Goal: Task Accomplishment & Management: Manage account settings

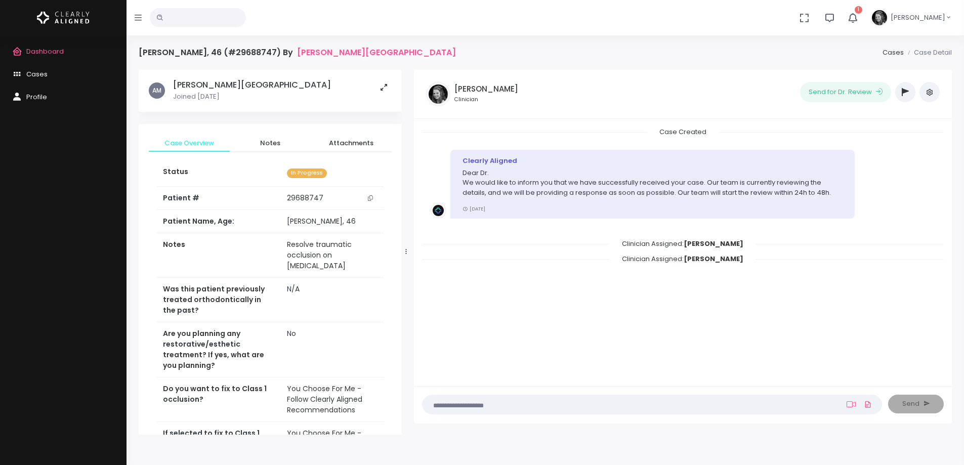
scroll to position [350, 0]
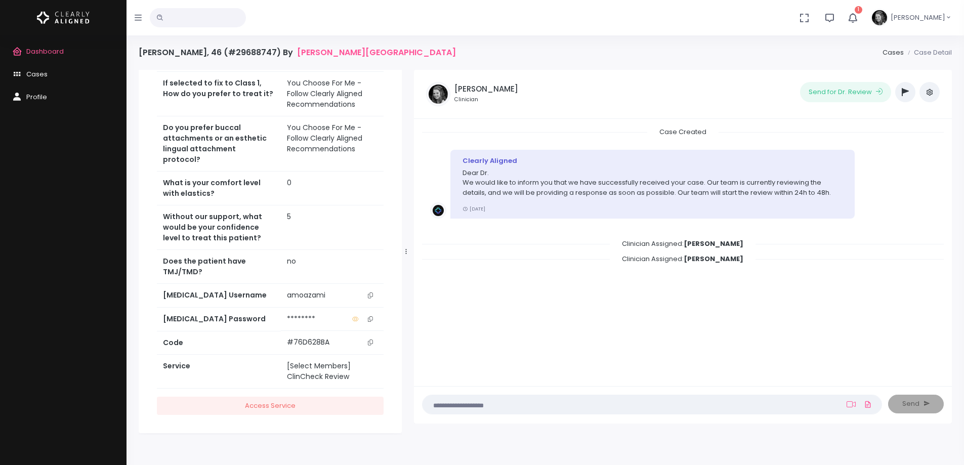
click at [52, 50] on span "Dashboard" at bounding box center [44, 52] width 37 height 10
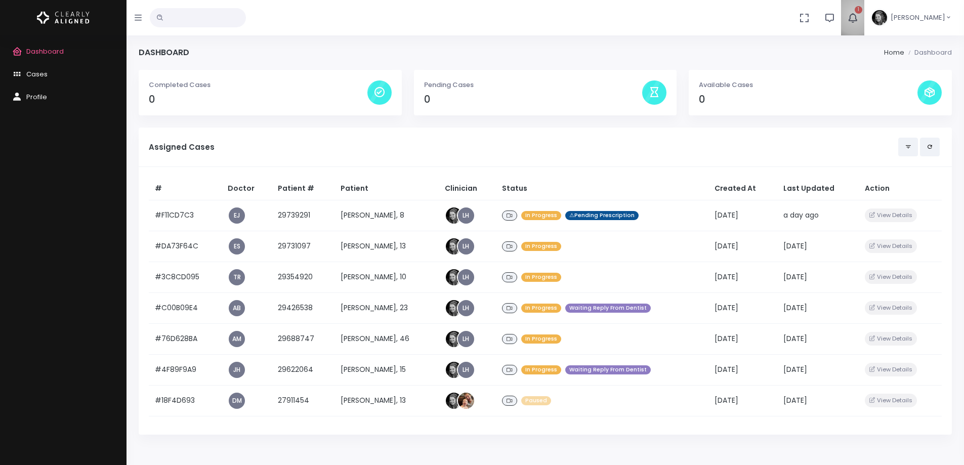
click at [858, 14] on icon "button" at bounding box center [852, 17] width 11 height 11
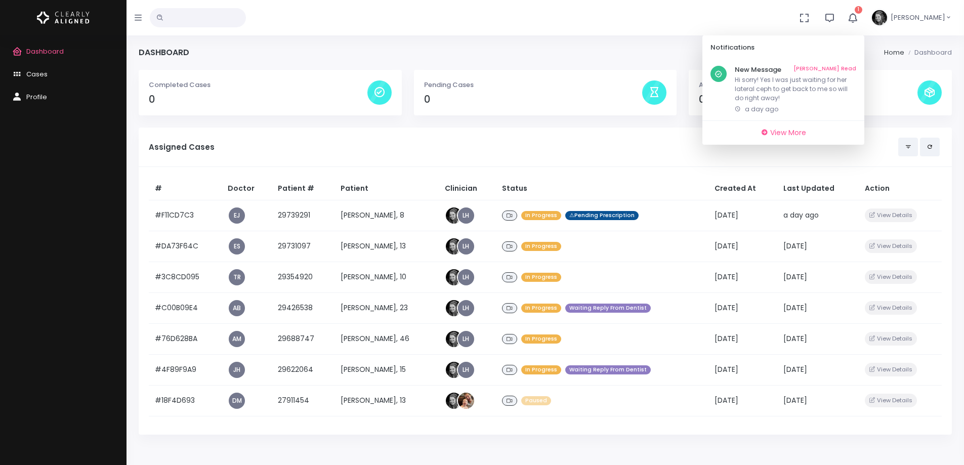
click at [858, 20] on icon "button" at bounding box center [852, 17] width 11 height 11
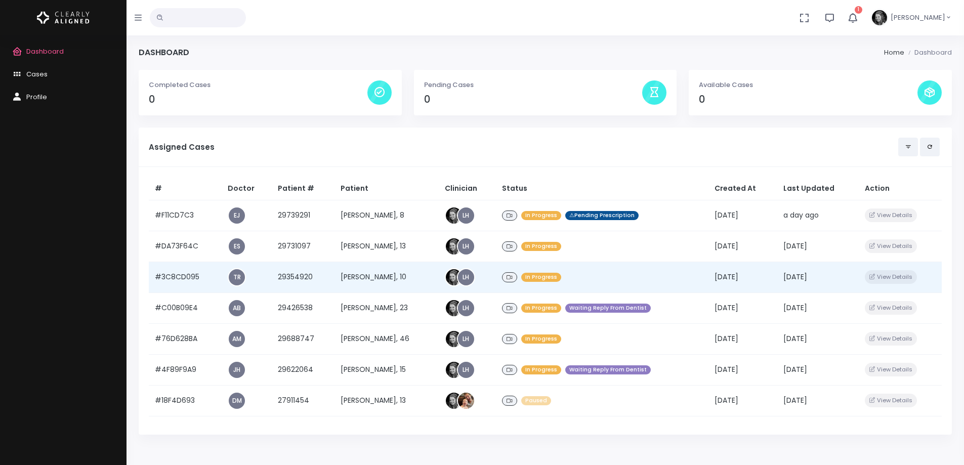
click at [164, 276] on td "#3C8CD095" at bounding box center [185, 276] width 73 height 31
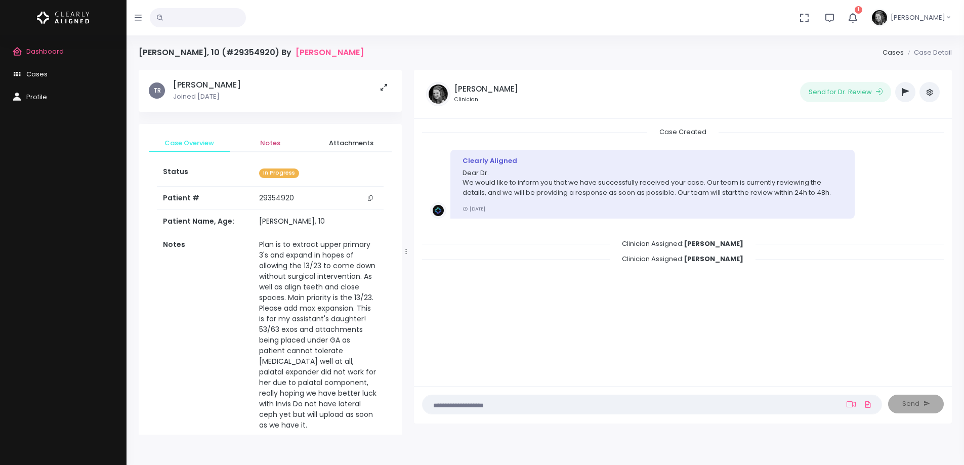
click at [271, 140] on span "Notes" at bounding box center [270, 143] width 65 height 10
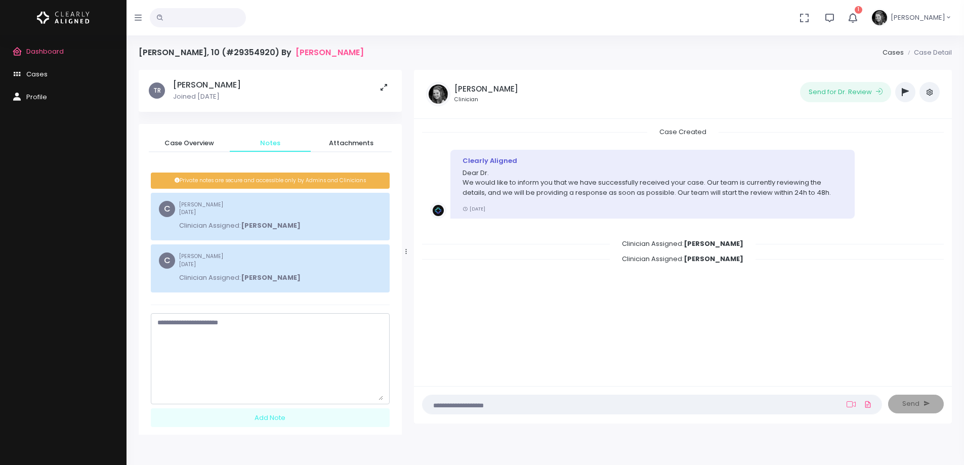
drag, startPoint x: 381, startPoint y: 334, endPoint x: 343, endPoint y: 390, distance: 67.8
click at [396, 428] on div "Case Overview Notes Attachments Status In Progress Patient # [MEDICAL_RECORD_NU…" at bounding box center [270, 284] width 263 height 321
click at [308, 351] on textarea "scrollable content" at bounding box center [270, 375] width 226 height 114
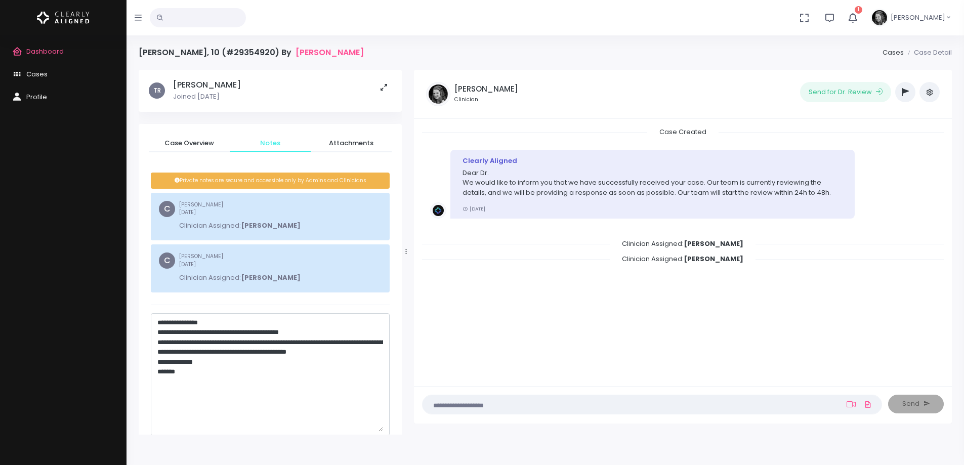
click at [285, 352] on textarea "**********" at bounding box center [270, 375] width 226 height 114
click at [289, 364] on textarea "**********" at bounding box center [270, 375] width 226 height 114
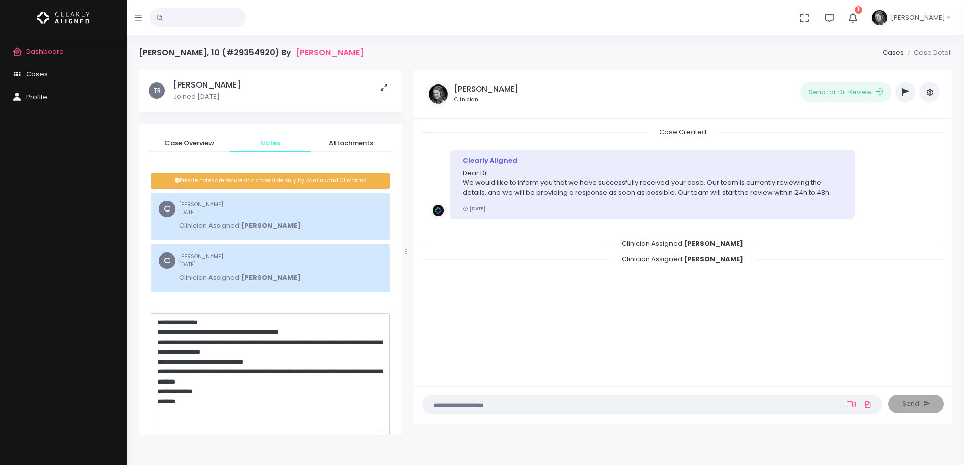
click at [300, 352] on textarea "**********" at bounding box center [270, 375] width 226 height 114
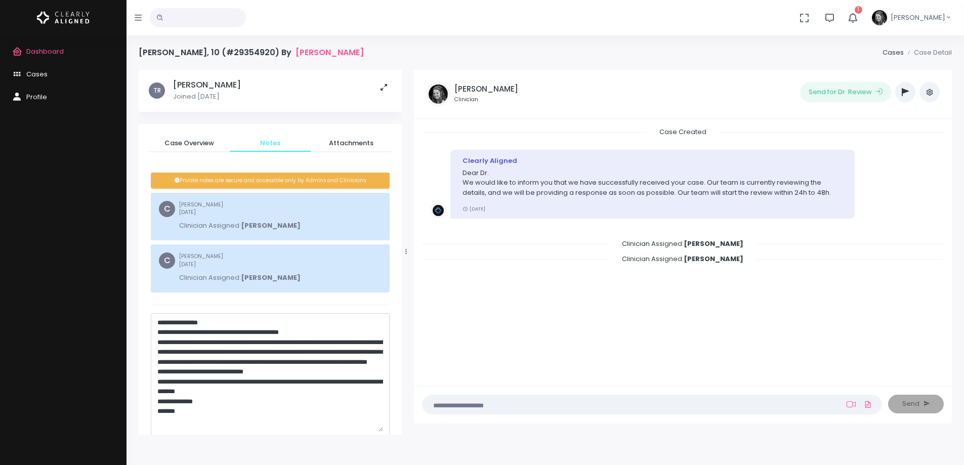
drag, startPoint x: 277, startPoint y: 380, endPoint x: 154, endPoint y: 383, distance: 123.0
click at [154, 383] on nick-textarea "**********" at bounding box center [270, 374] width 239 height 122
click at [287, 351] on textarea "**********" at bounding box center [270, 375] width 226 height 114
paste textarea "**********"
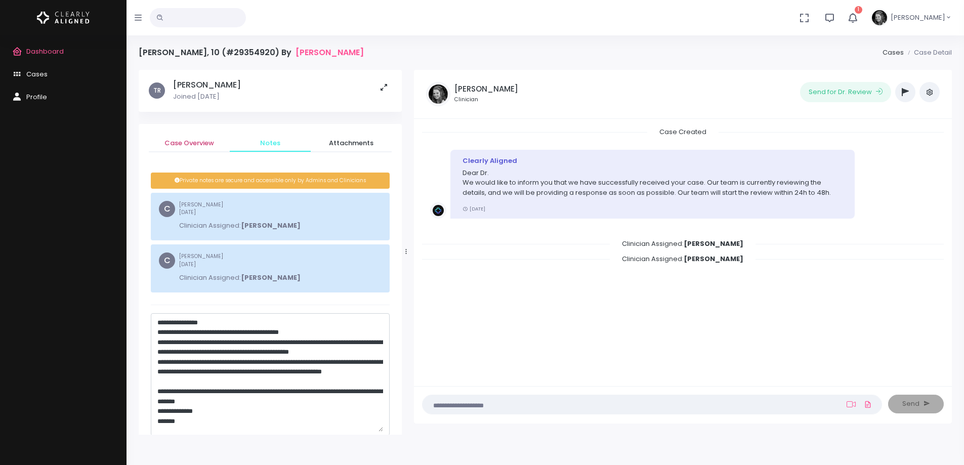
click at [200, 140] on span "Case Overview" at bounding box center [189, 143] width 65 height 10
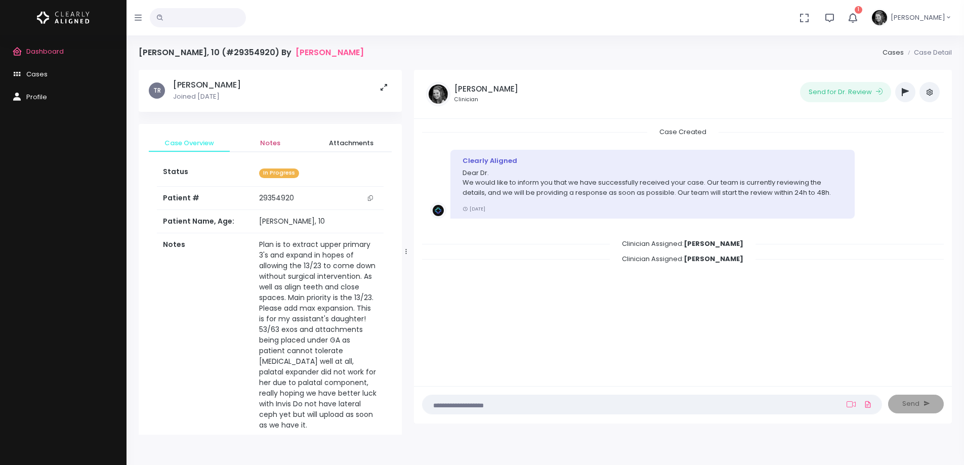
click at [261, 143] on span "Notes" at bounding box center [270, 143] width 65 height 10
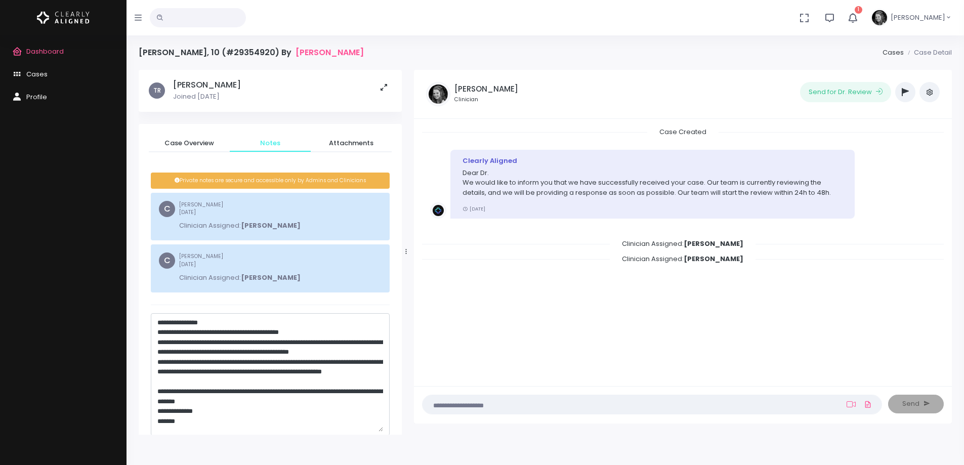
scroll to position [14, 0]
click at [253, 384] on textarea "**********" at bounding box center [270, 375] width 226 height 114
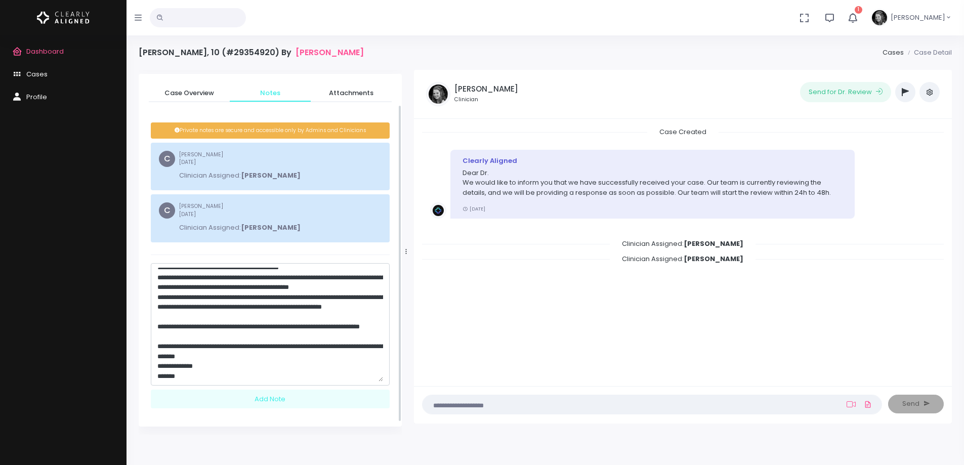
scroll to position [54, 0]
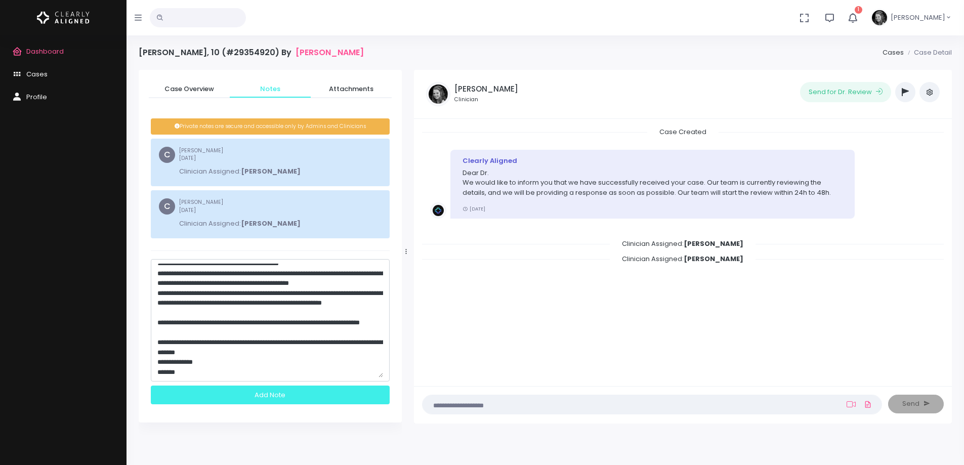
type textarea "**********"
click at [296, 399] on div "Add Note" at bounding box center [270, 394] width 239 height 19
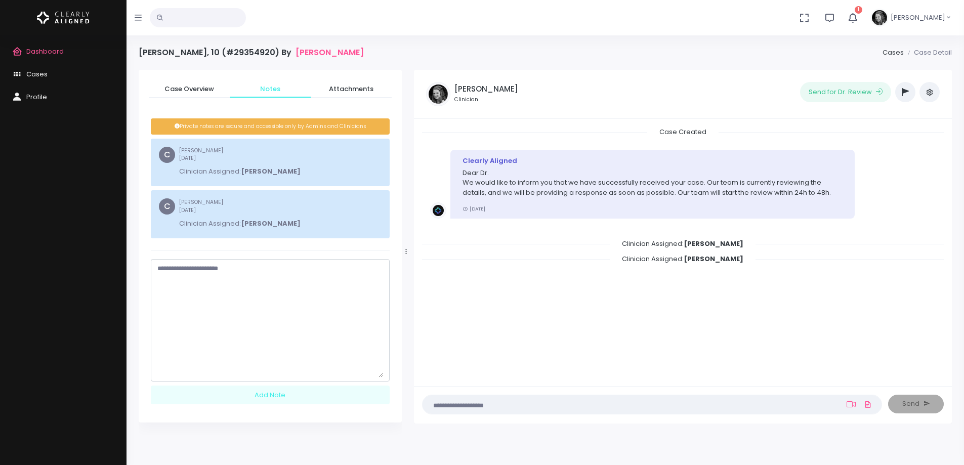
scroll to position [0, 0]
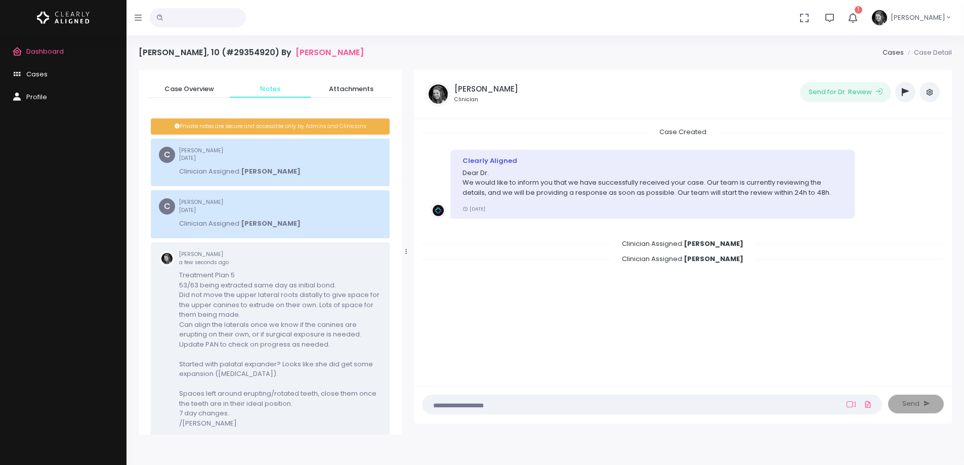
click at [900, 92] on button "button" at bounding box center [905, 92] width 20 height 20
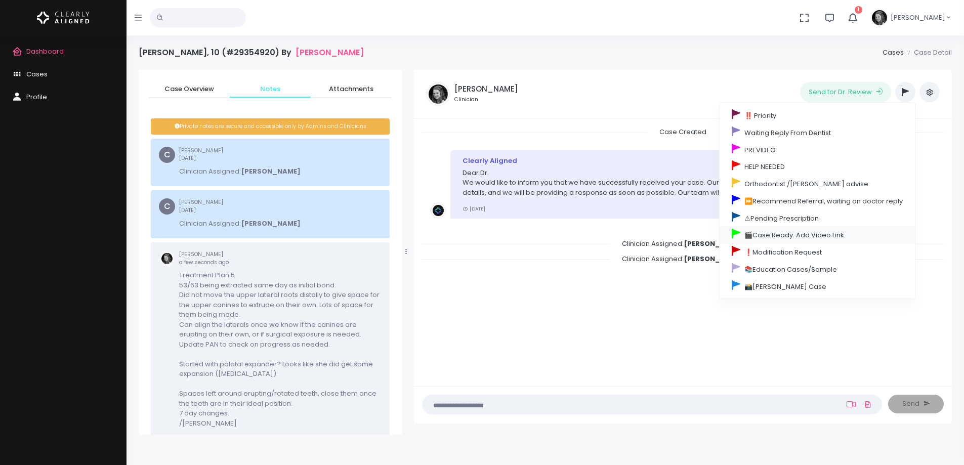
click at [793, 236] on link "🎬Case Ready. Add Video Link" at bounding box center [816, 234] width 195 height 17
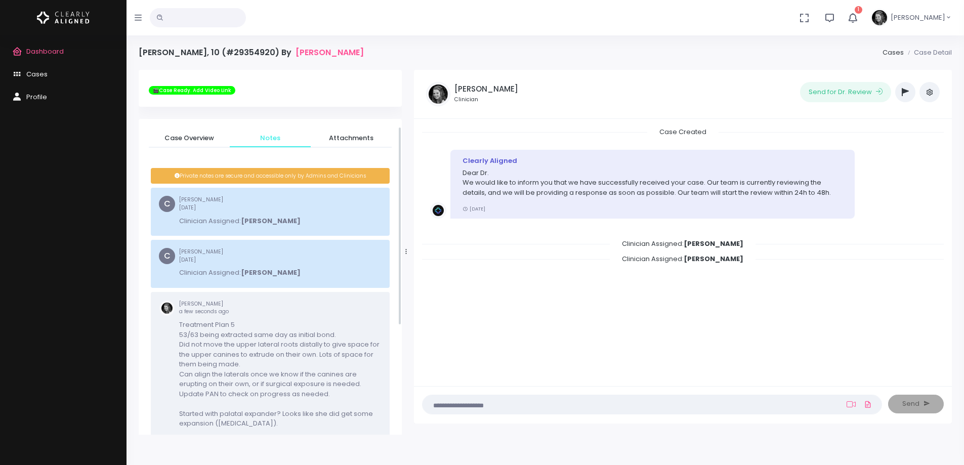
scroll to position [104, 0]
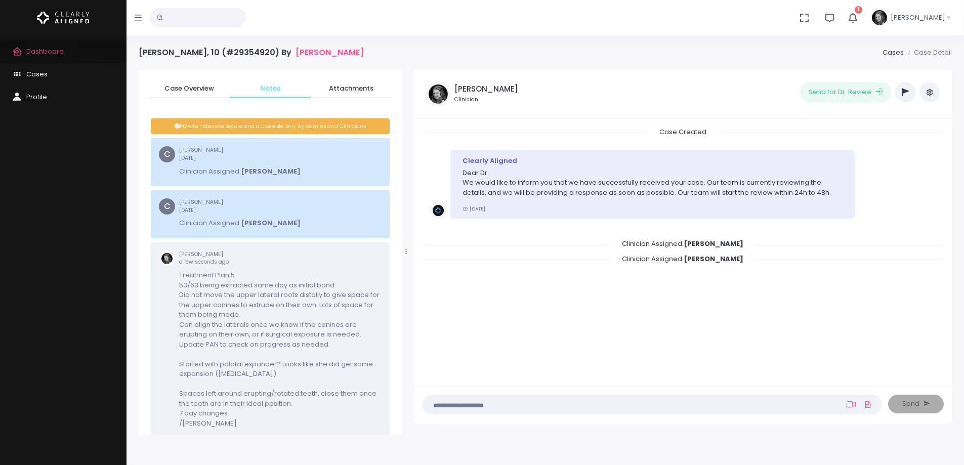
click at [52, 52] on span "Dashboard" at bounding box center [44, 52] width 37 height 10
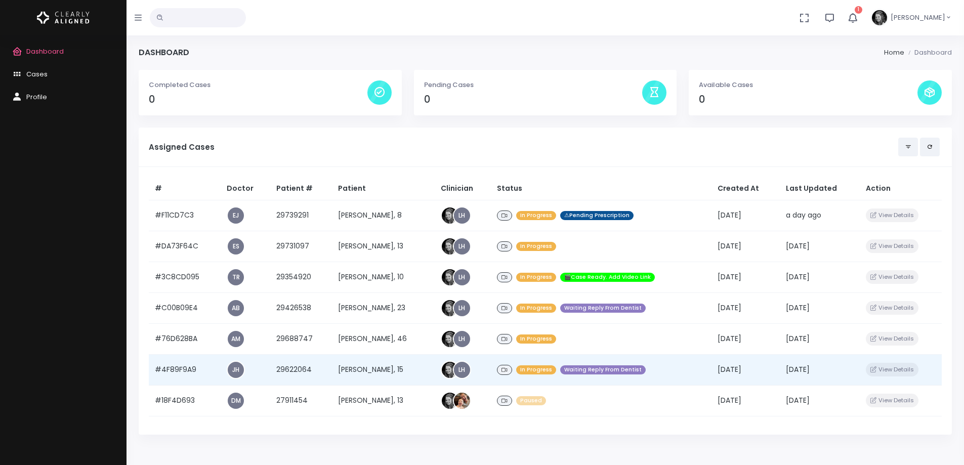
click at [191, 367] on td "#4F89F9A9" at bounding box center [185, 369] width 72 height 31
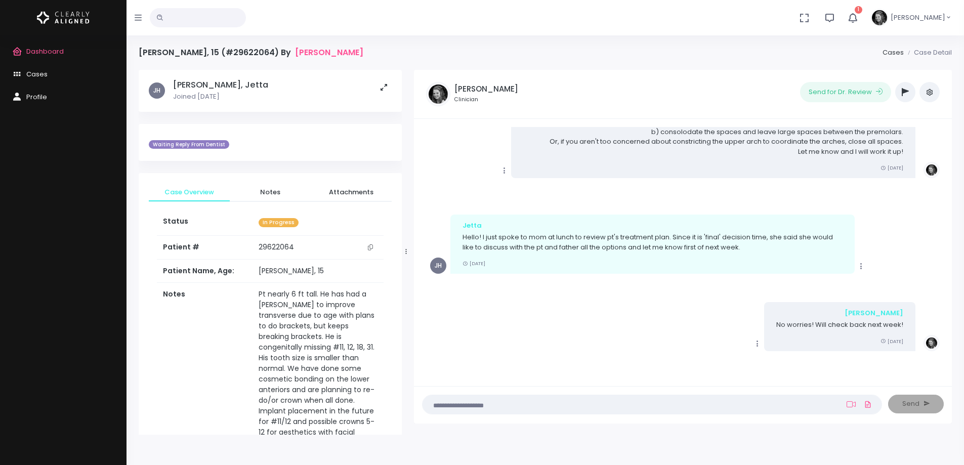
scroll to position [209, 0]
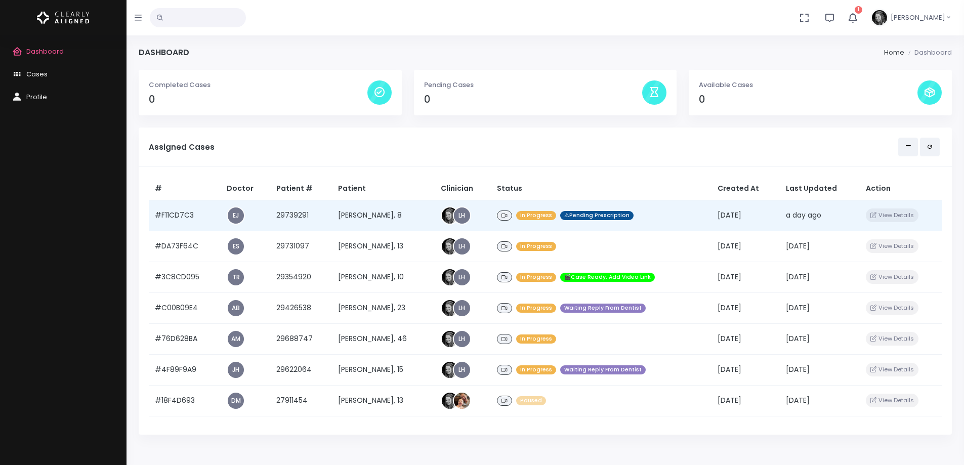
click at [190, 214] on td "#F11CD7C3" at bounding box center [185, 215] width 72 height 31
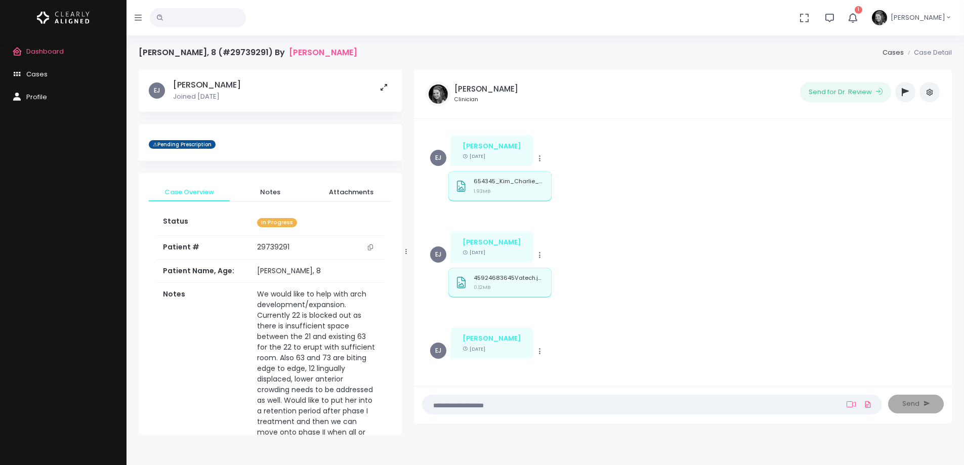
scroll to position [1132, 0]
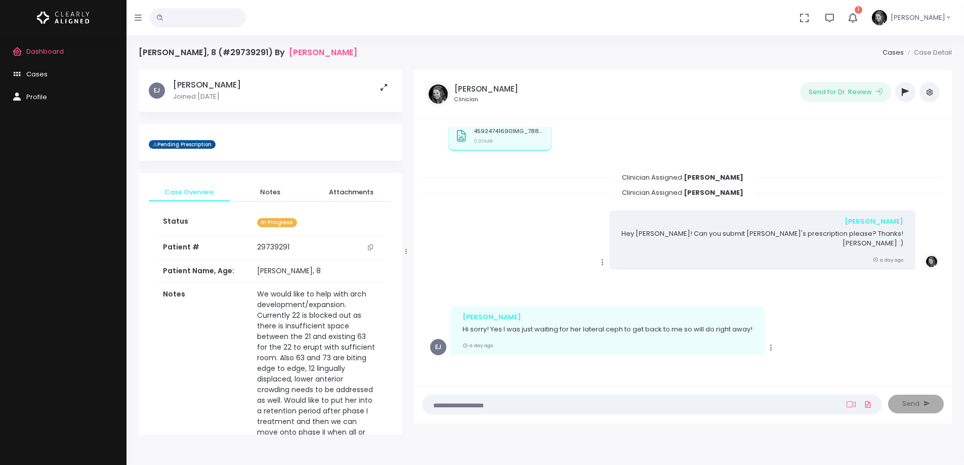
click at [858, 15] on icon "button" at bounding box center [852, 17] width 11 height 11
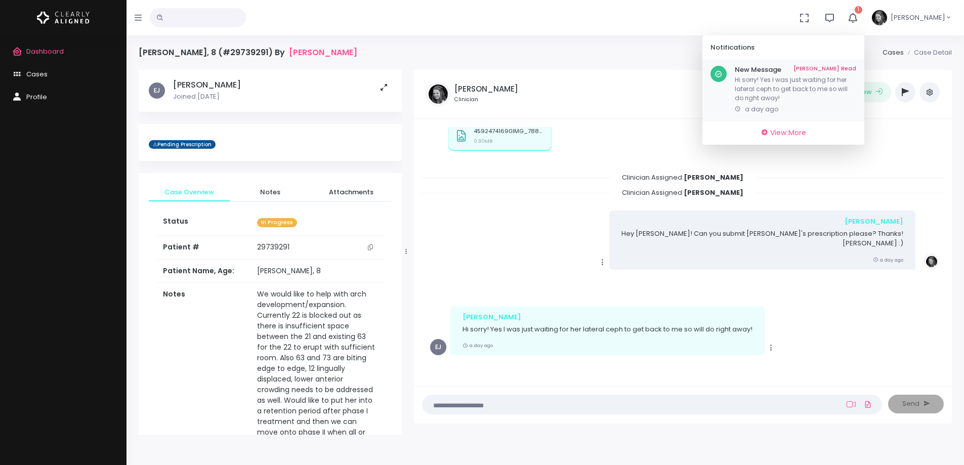
click at [855, 69] on link "[PERSON_NAME] Read" at bounding box center [824, 70] width 63 height 8
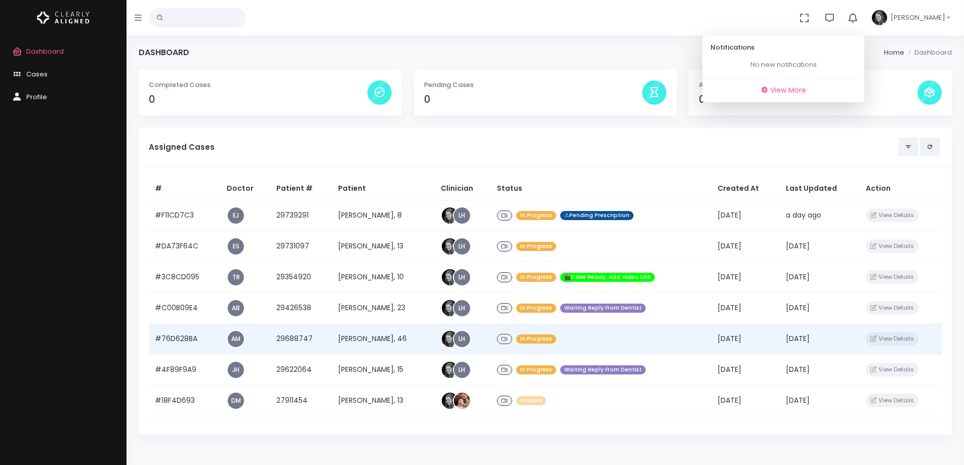
click at [190, 337] on td "#76D628BA" at bounding box center [185, 338] width 72 height 31
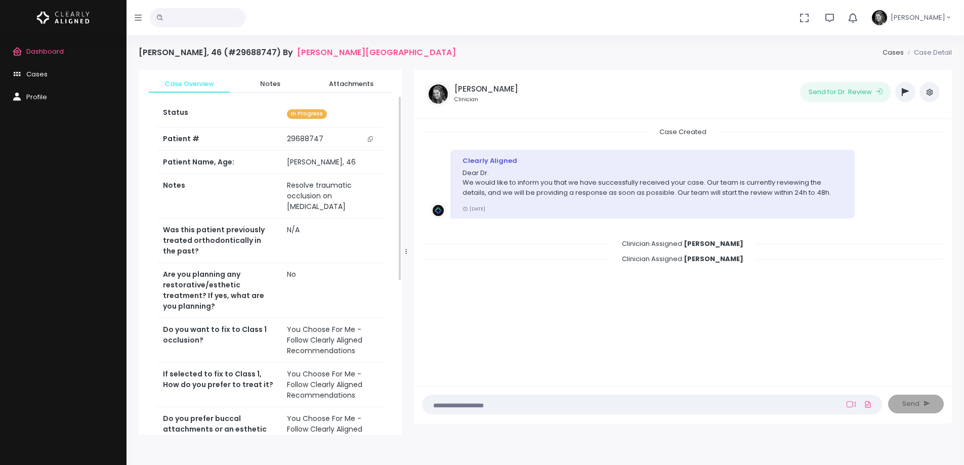
scroll to position [51, 0]
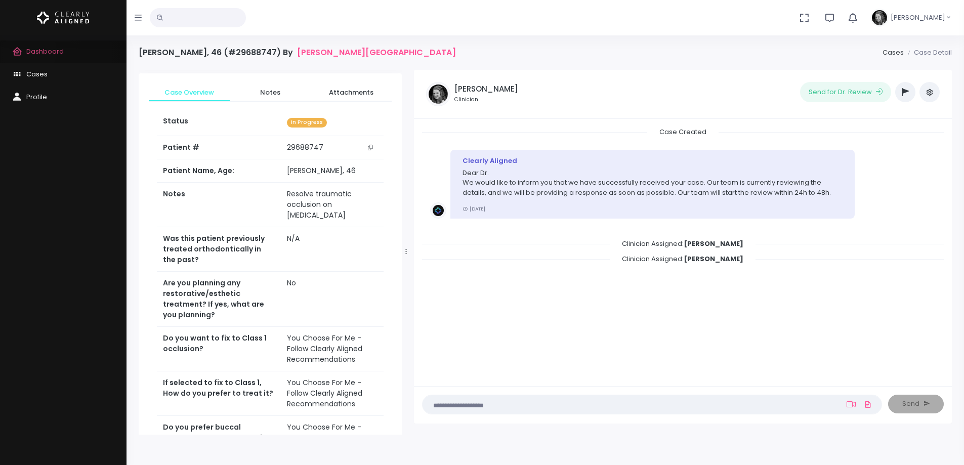
click at [30, 51] on span "Dashboard" at bounding box center [44, 52] width 37 height 10
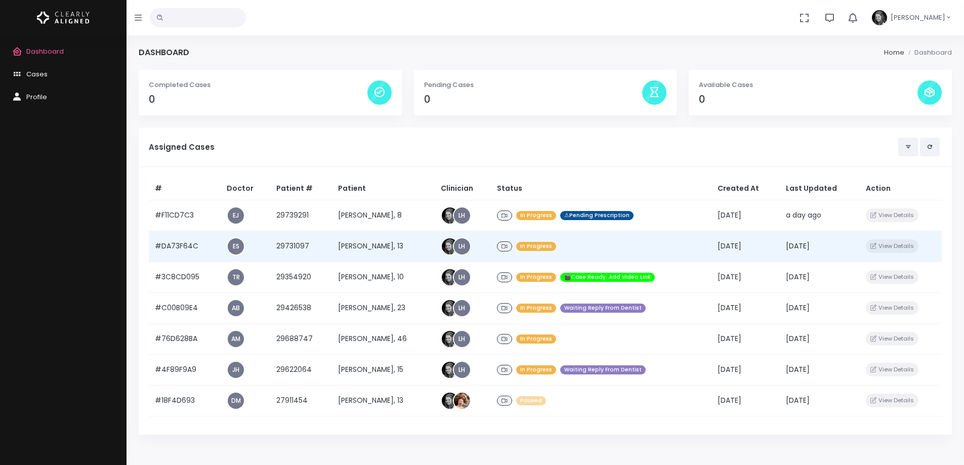
click at [182, 248] on td "#DA73F64C" at bounding box center [185, 246] width 72 height 31
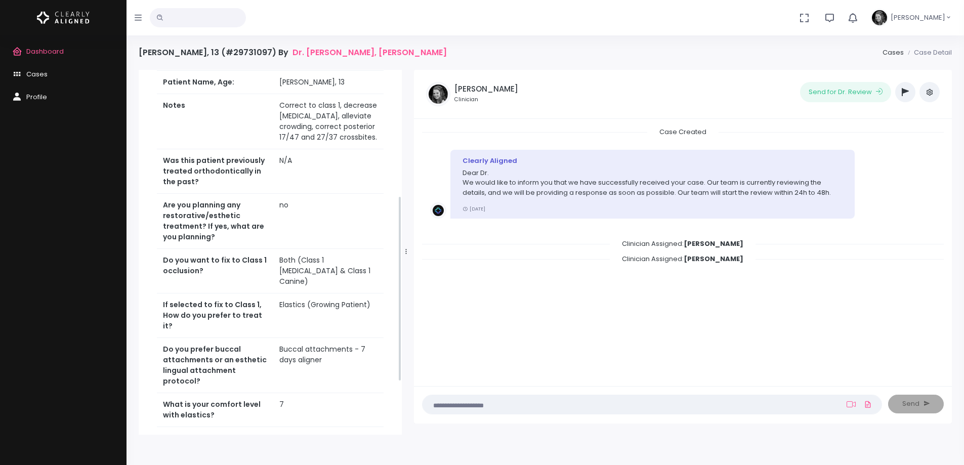
scroll to position [253, 0]
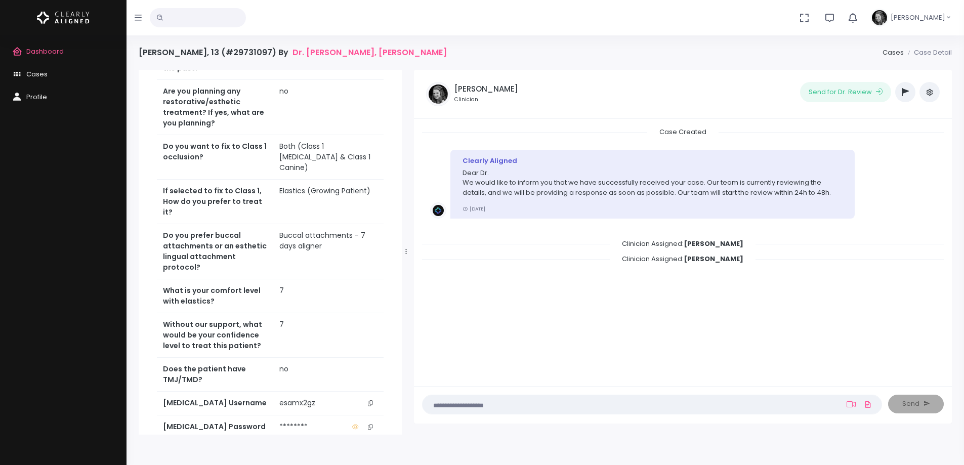
click at [371, 400] on icon "scrollable content" at bounding box center [370, 403] width 5 height 6
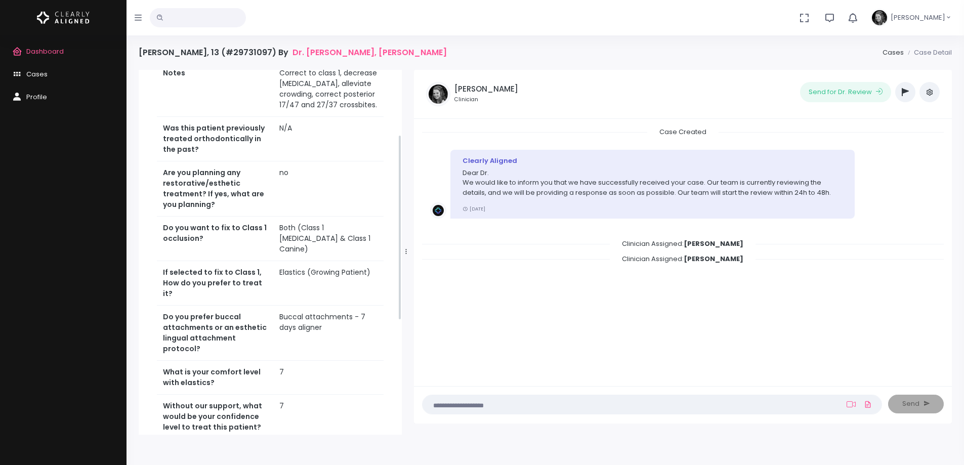
scroll to position [101, 0]
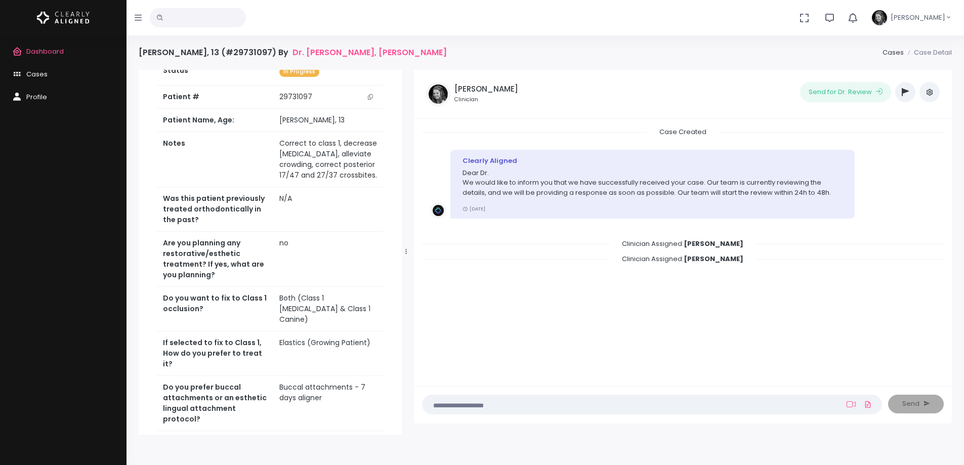
click at [369, 97] on icon "scrollable content" at bounding box center [370, 97] width 5 height 6
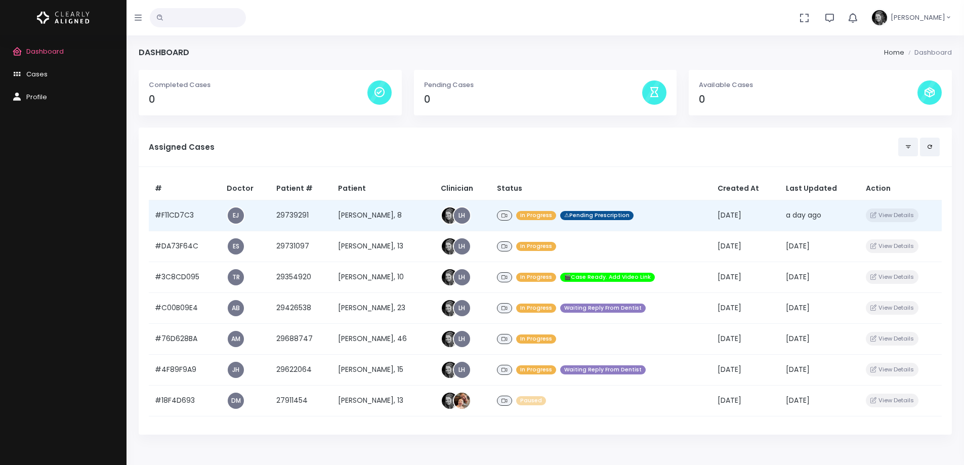
click at [187, 217] on td "#F11CD7C3" at bounding box center [185, 215] width 72 height 31
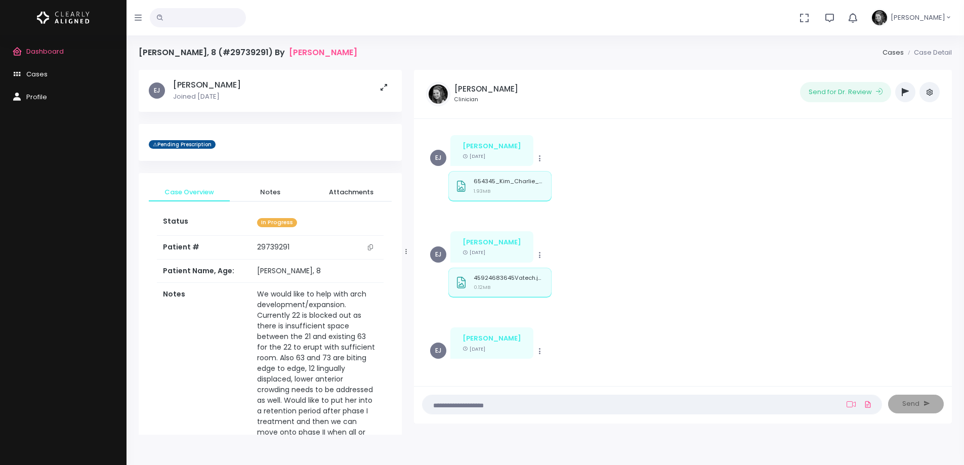
scroll to position [1132, 0]
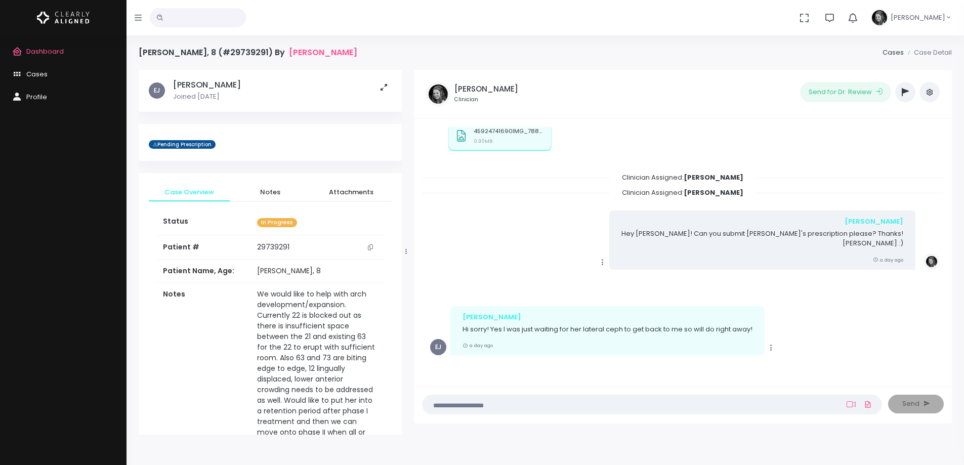
click at [909, 91] on button "button" at bounding box center [905, 92] width 20 height 20
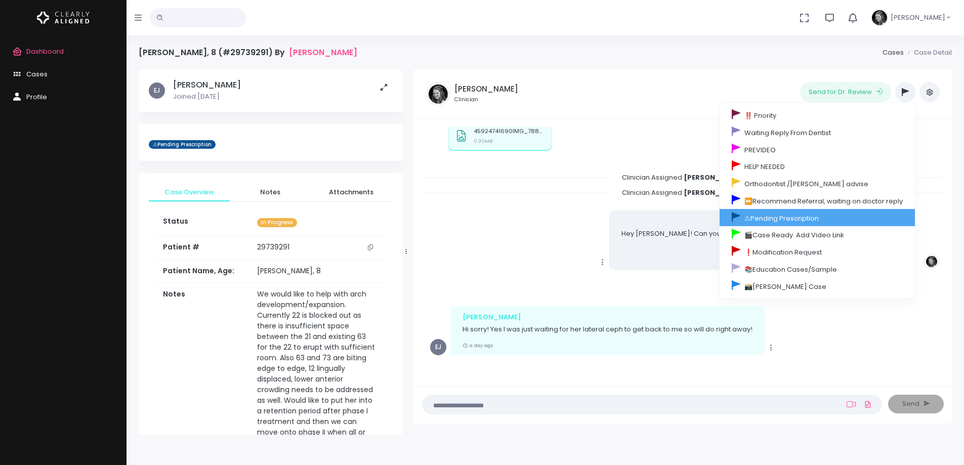
click at [777, 217] on link "⚠Pending Prescription" at bounding box center [816, 217] width 195 height 17
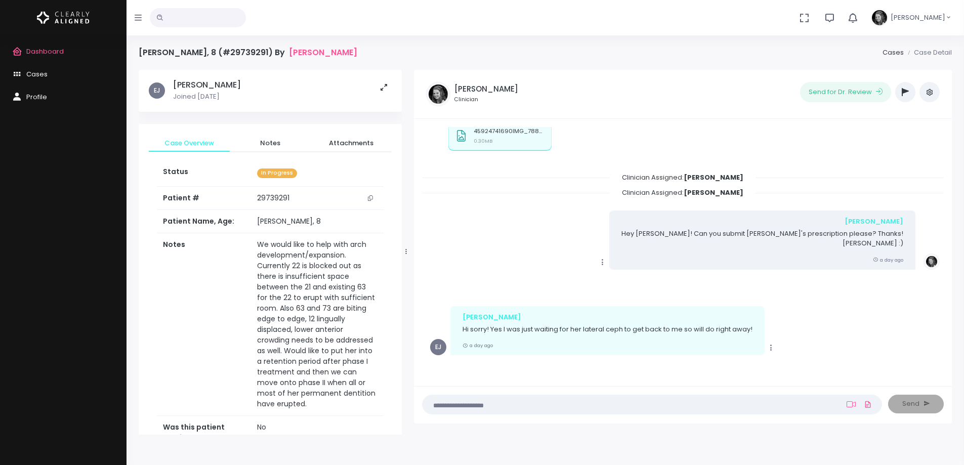
drag, startPoint x: 369, startPoint y: 196, endPoint x: 567, endPoint y: 36, distance: 254.3
click at [370, 196] on icon "scrollable content" at bounding box center [370, 198] width 5 height 6
click at [49, 50] on span "Dashboard" at bounding box center [44, 52] width 37 height 10
